Goal: Task Accomplishment & Management: Complete application form

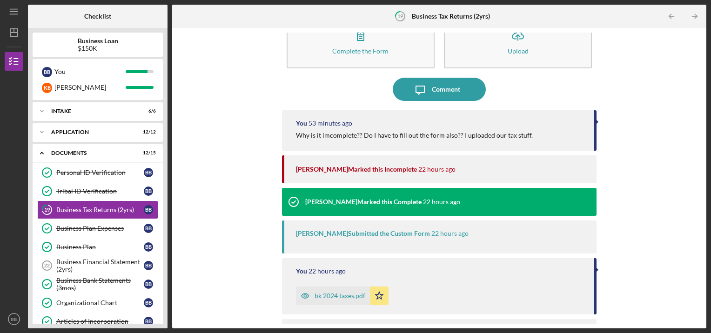
scroll to position [42, 0]
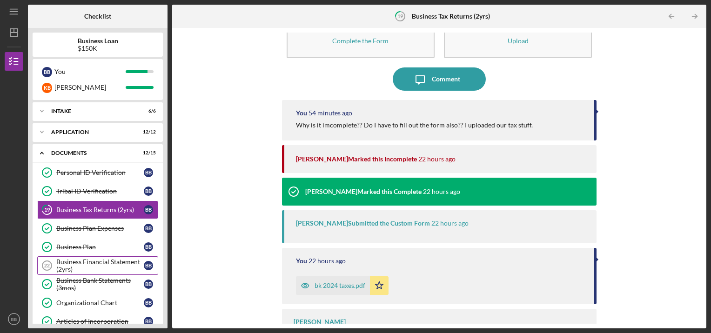
click at [99, 266] on div "Business Financial Statement (2yrs)" at bounding box center [99, 265] width 87 height 15
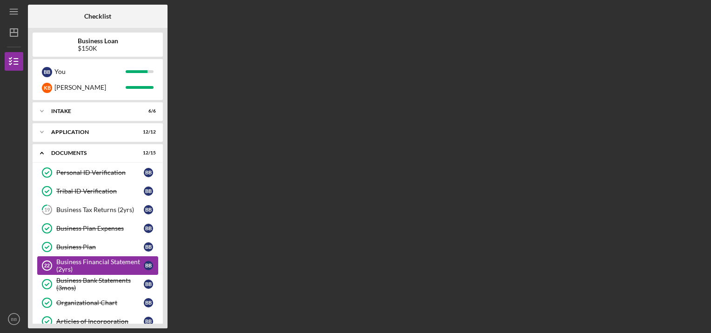
click at [99, 266] on div "Business Financial Statement (2yrs)" at bounding box center [99, 265] width 87 height 15
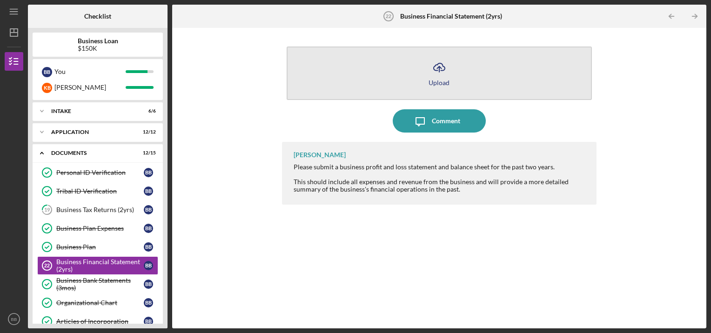
click at [435, 77] on icon "Icon/Upload" at bounding box center [439, 67] width 23 height 23
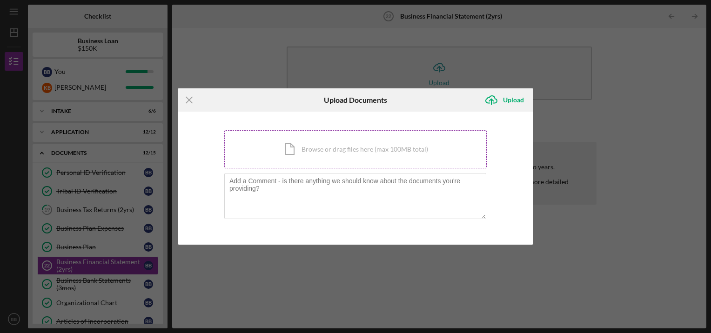
click at [352, 152] on div "Icon/Document Browse or drag files here (max 100MB total) Tap to choose files o…" at bounding box center [355, 149] width 262 height 38
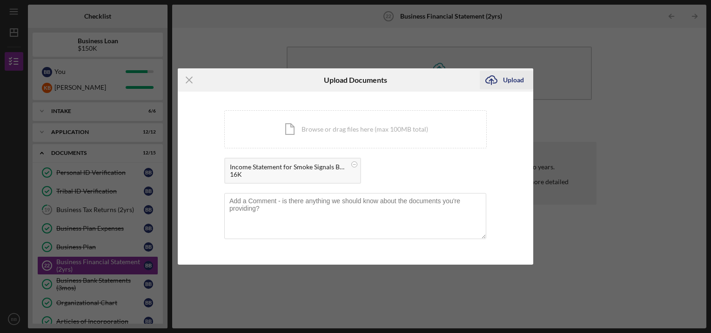
click at [509, 81] on div "Upload" at bounding box center [513, 80] width 21 height 19
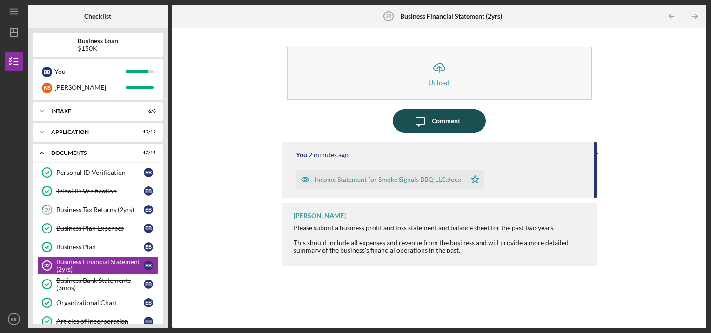
click at [429, 126] on icon "Icon/Message" at bounding box center [420, 120] width 23 height 23
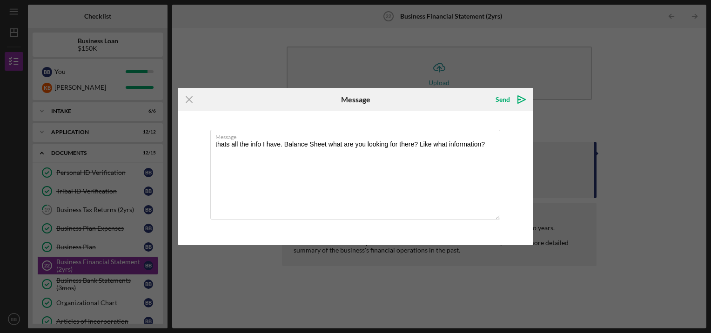
type textarea "thats all the info I have. Balance Sheet what are you looking for there? Like w…"
click at [429, 126] on div "Message thats all the info I have. Balance Sheet what are you looking for there…" at bounding box center [356, 178] width 356 height 134
click at [516, 100] on icon "Icon/icon-invite-send" at bounding box center [521, 99] width 23 height 23
